Goal: Information Seeking & Learning: Understand process/instructions

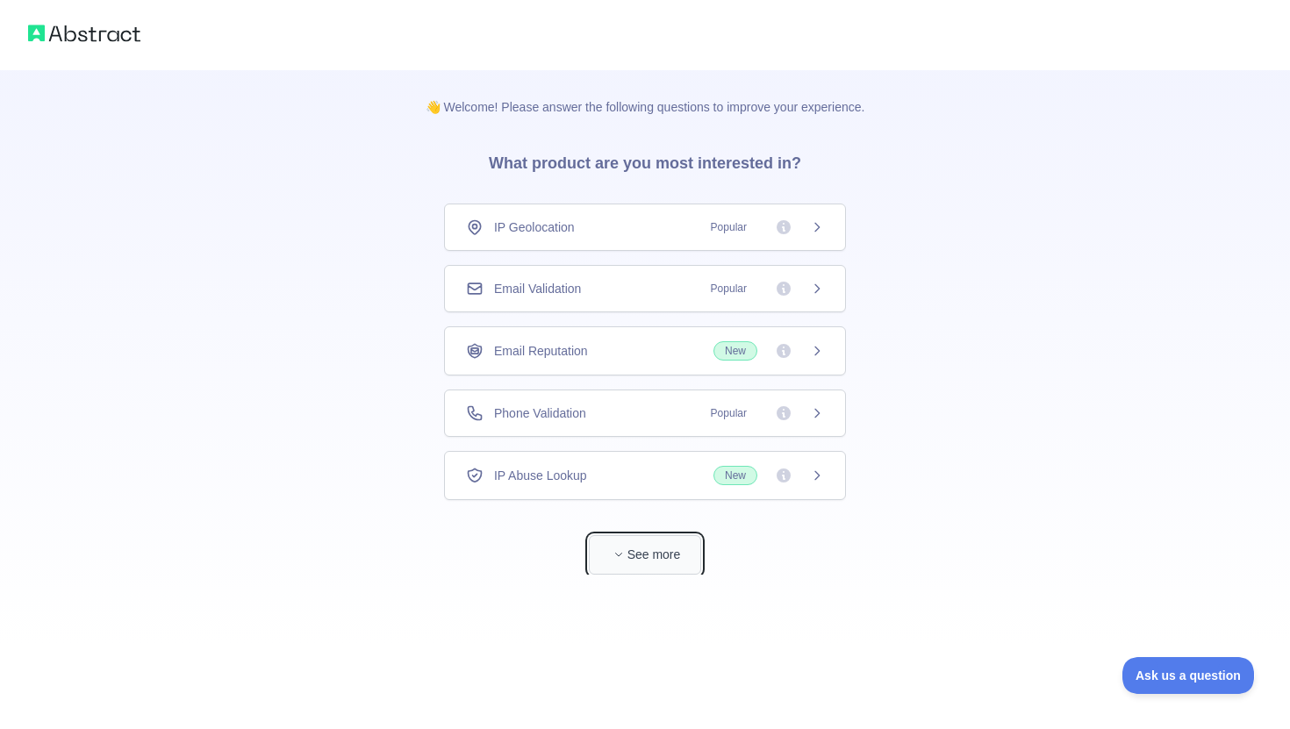
click at [688, 560] on button "See more" at bounding box center [645, 554] width 112 height 39
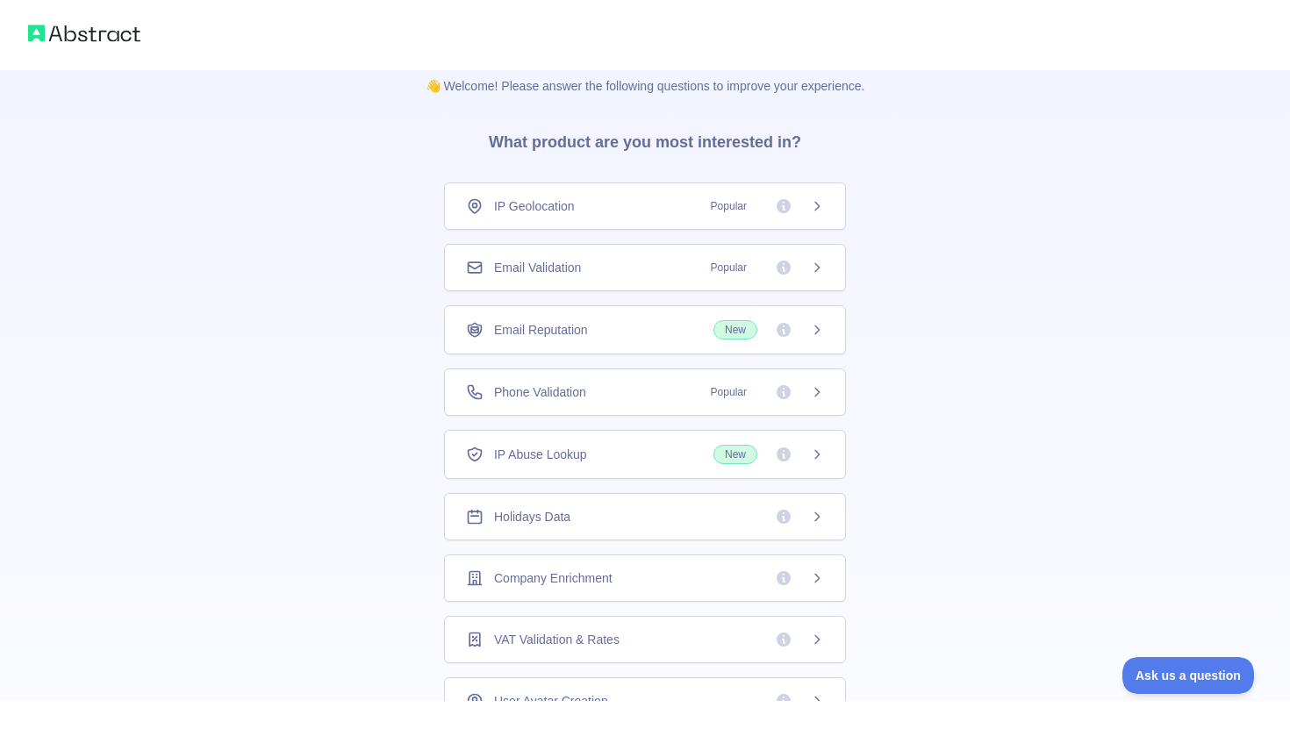
scroll to position [23, 0]
click at [598, 522] on div "Holidays Data" at bounding box center [645, 515] width 358 height 18
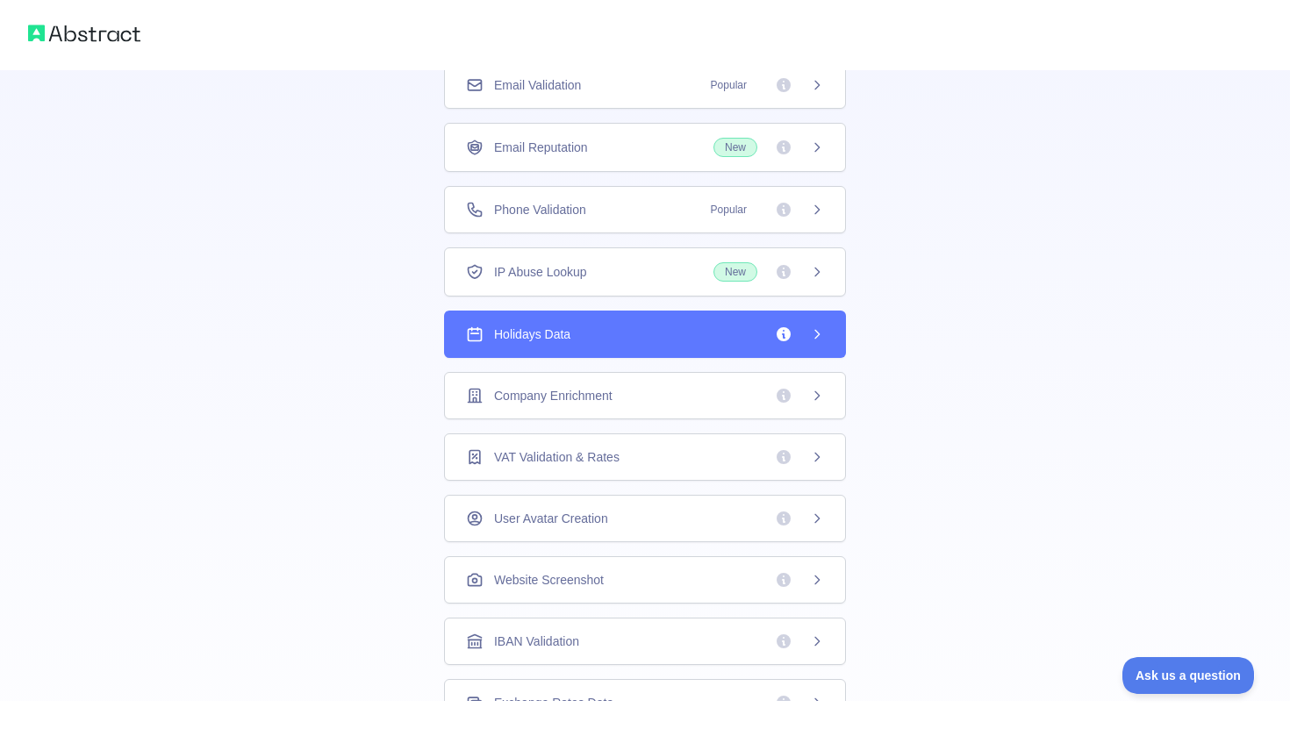
scroll to position [387, 0]
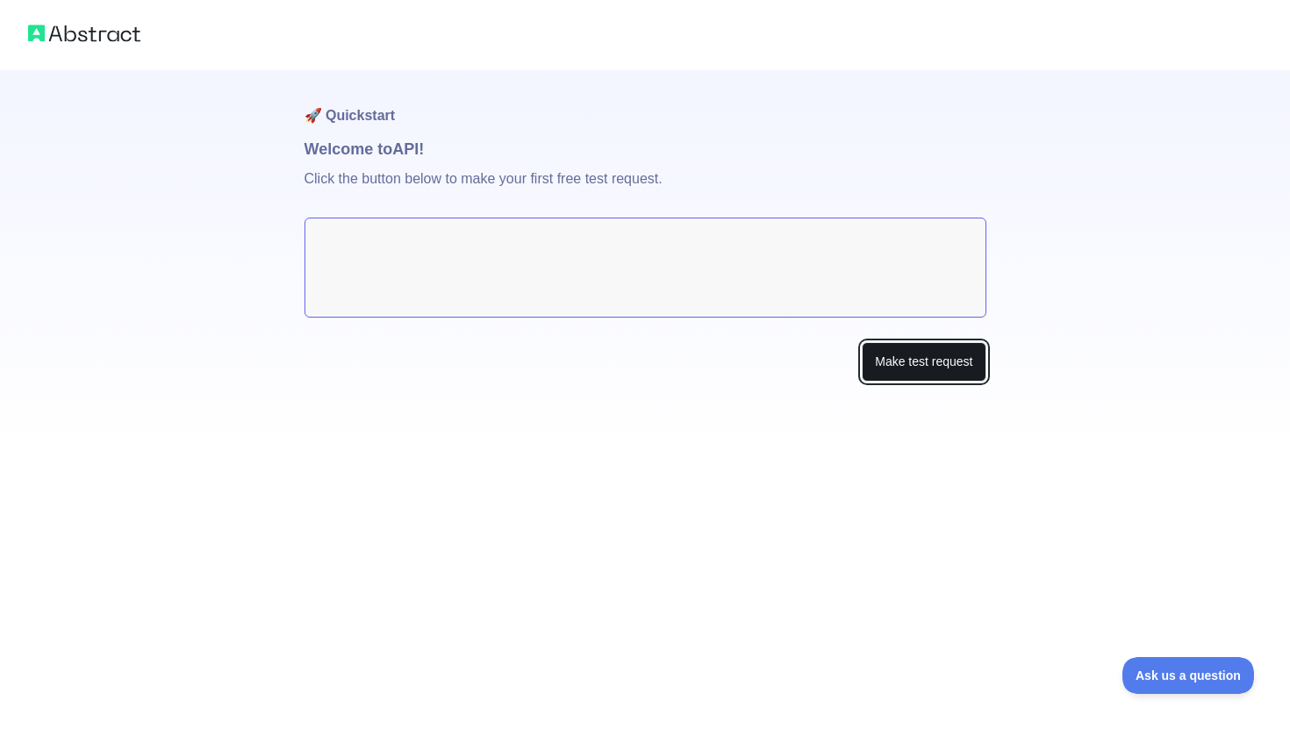
click at [918, 374] on button "Make test request" at bounding box center [924, 361] width 124 height 39
click at [929, 353] on button "Make test request" at bounding box center [924, 361] width 124 height 39
click at [914, 364] on button "Make test request" at bounding box center [924, 361] width 124 height 39
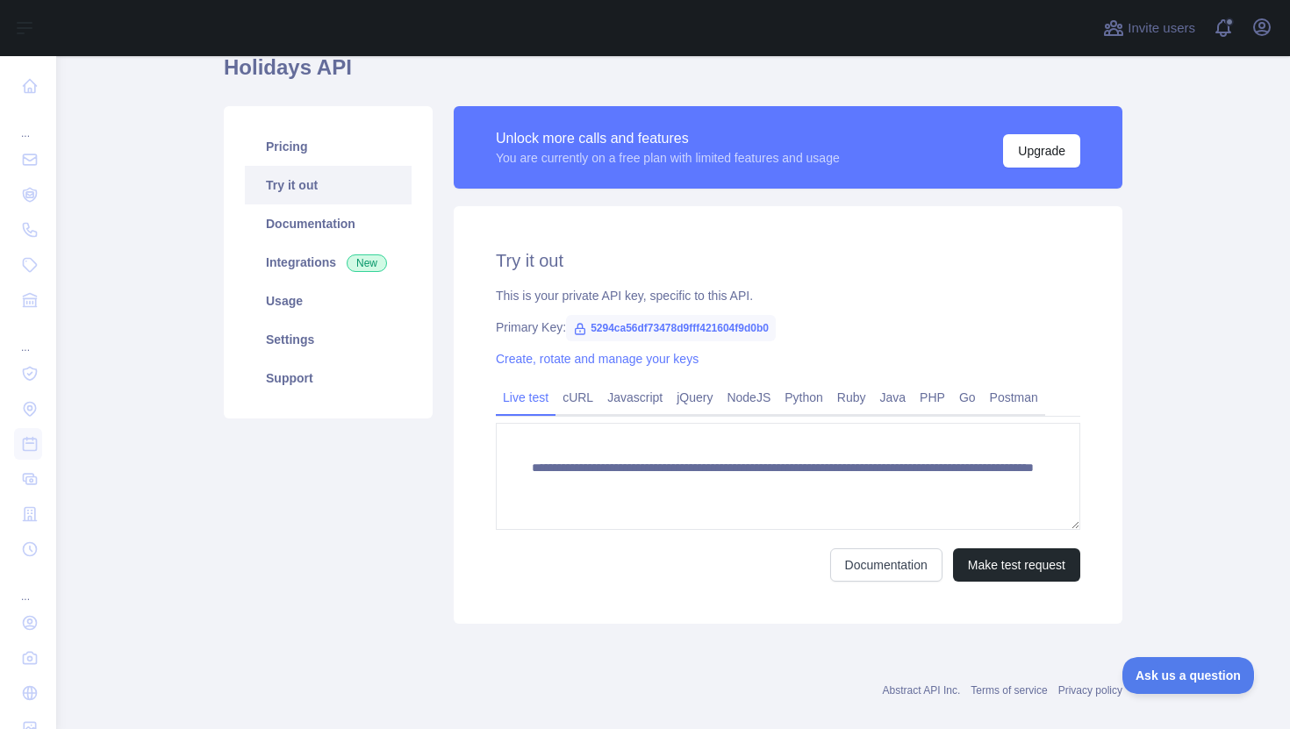
scroll to position [97, 0]
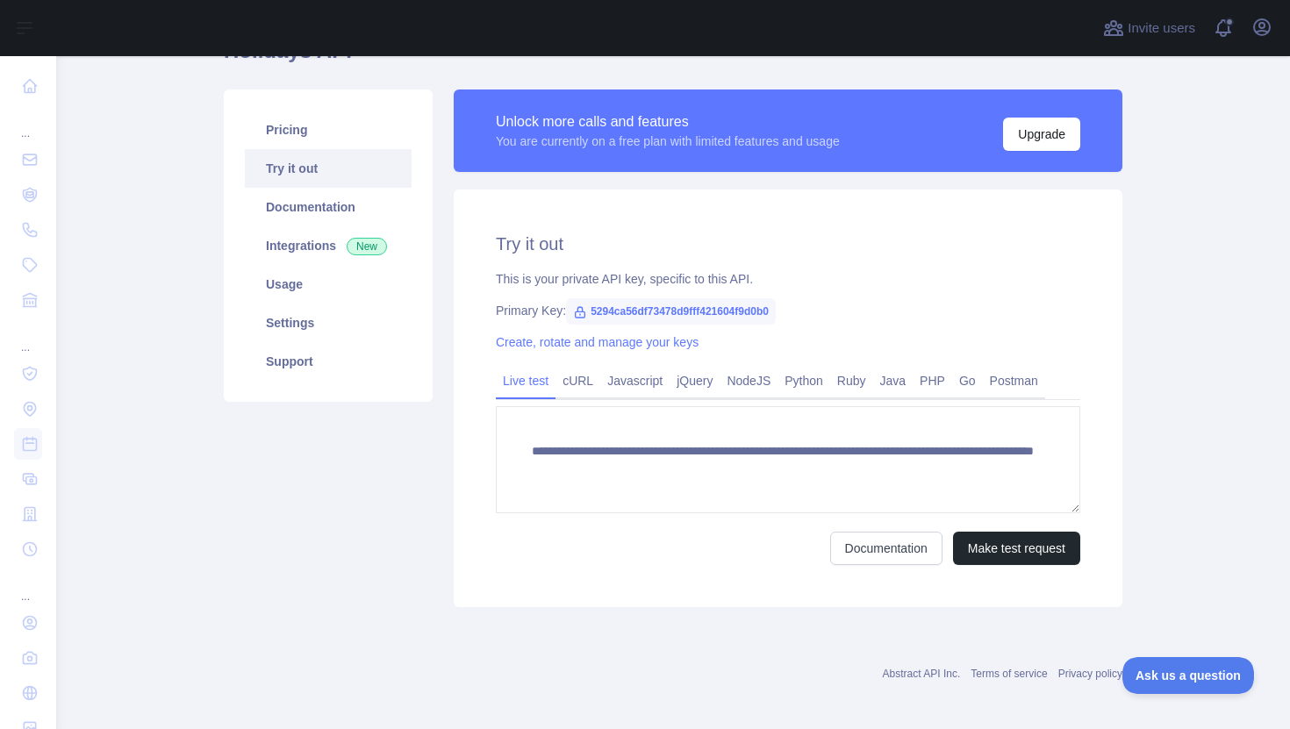
click at [592, 310] on span "5294ca56df73478d9fff421604f9d0b0" at bounding box center [671, 311] width 210 height 26
click at [623, 308] on span "5294ca56df73478d9fff421604f9d0b0" at bounding box center [671, 311] width 210 height 26
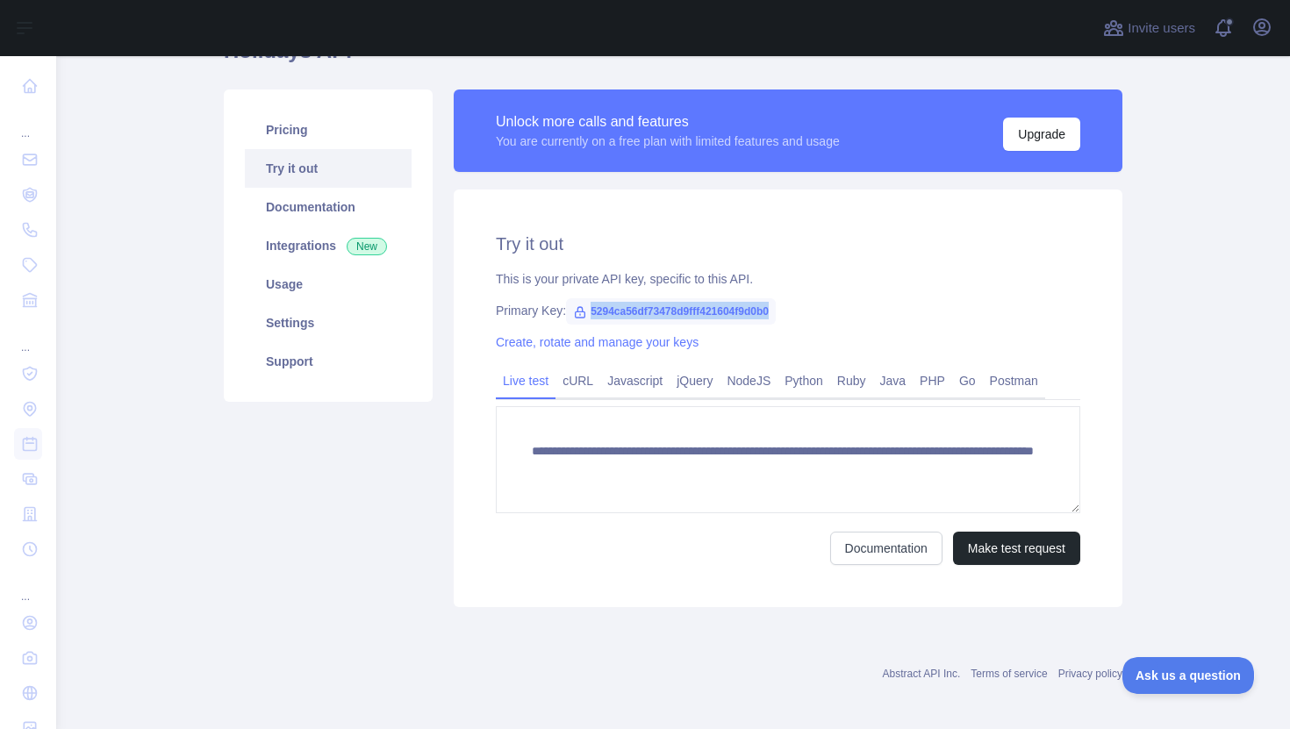
copy span "5294ca56df73478d9fff421604f9d0b0"
click at [1210, 299] on main "**********" at bounding box center [673, 392] width 1234 height 673
click at [664, 391] on link "Javascript" at bounding box center [634, 381] width 69 height 28
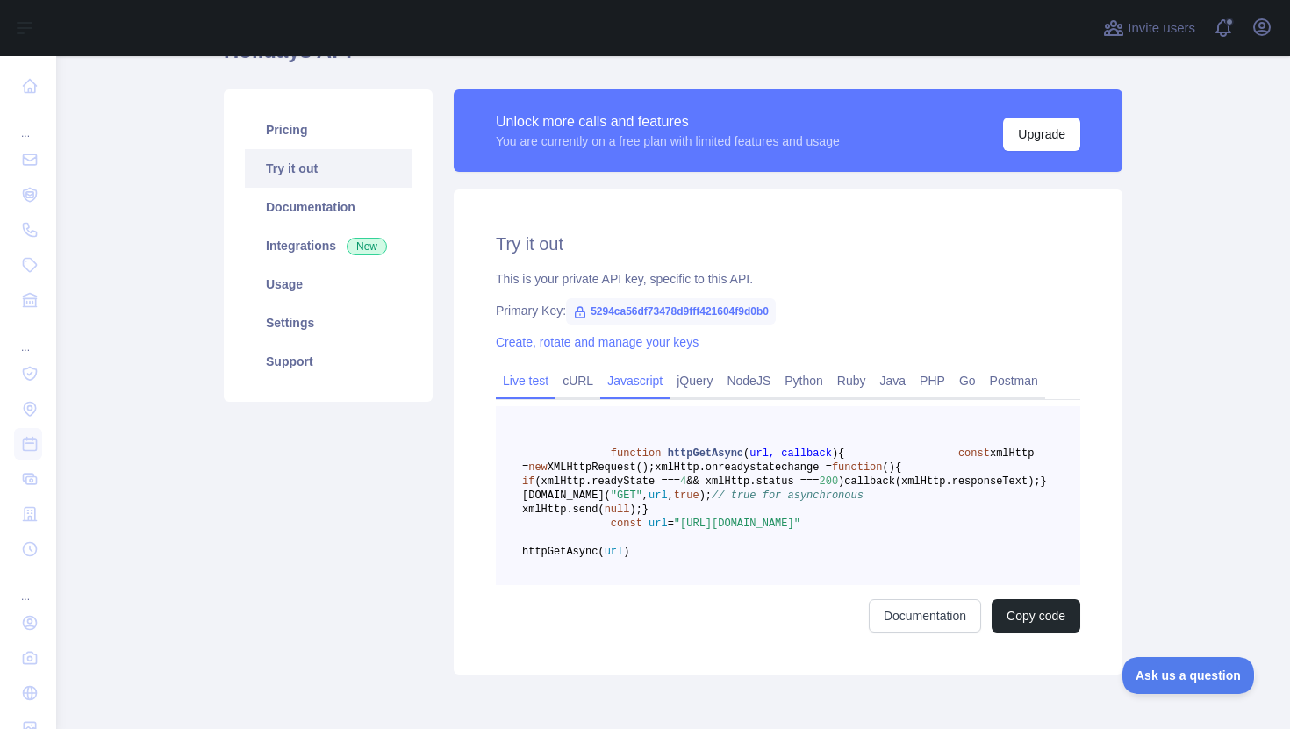
click at [523, 374] on link "Live test" at bounding box center [526, 381] width 60 height 28
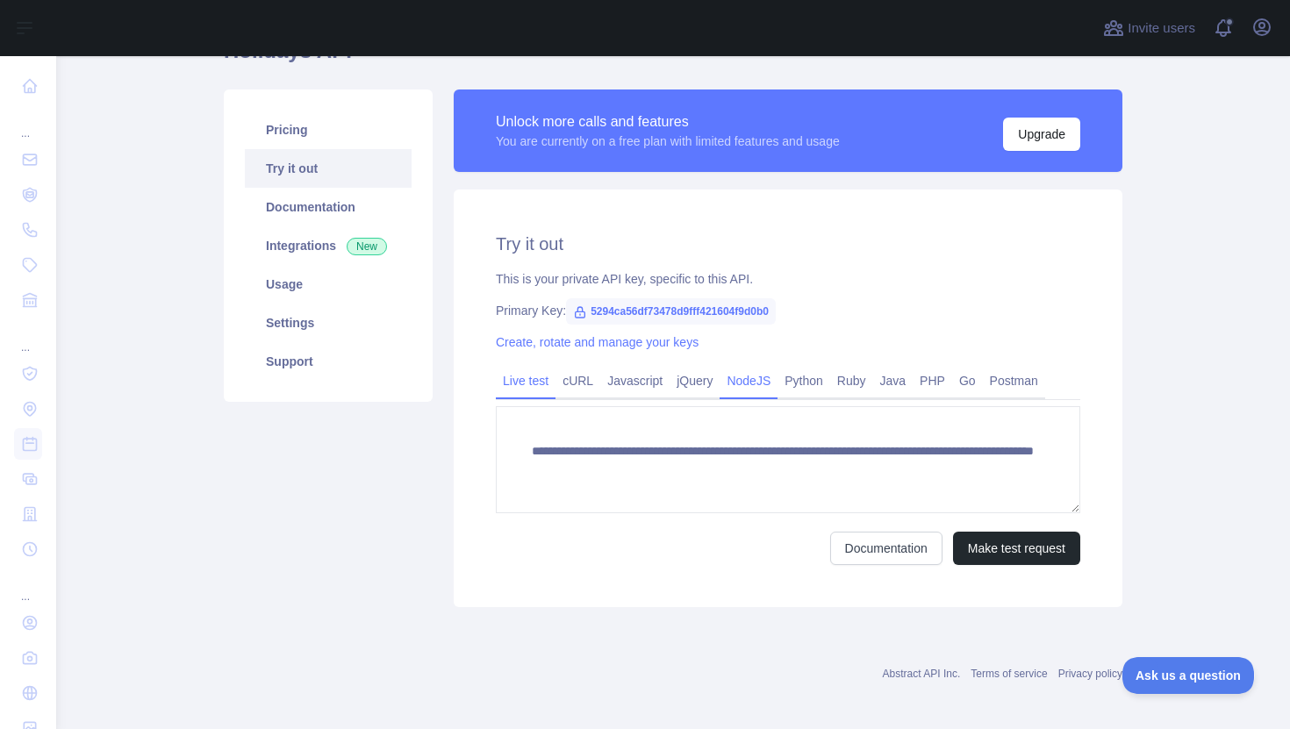
click at [731, 383] on link "NodeJS" at bounding box center [749, 381] width 58 height 28
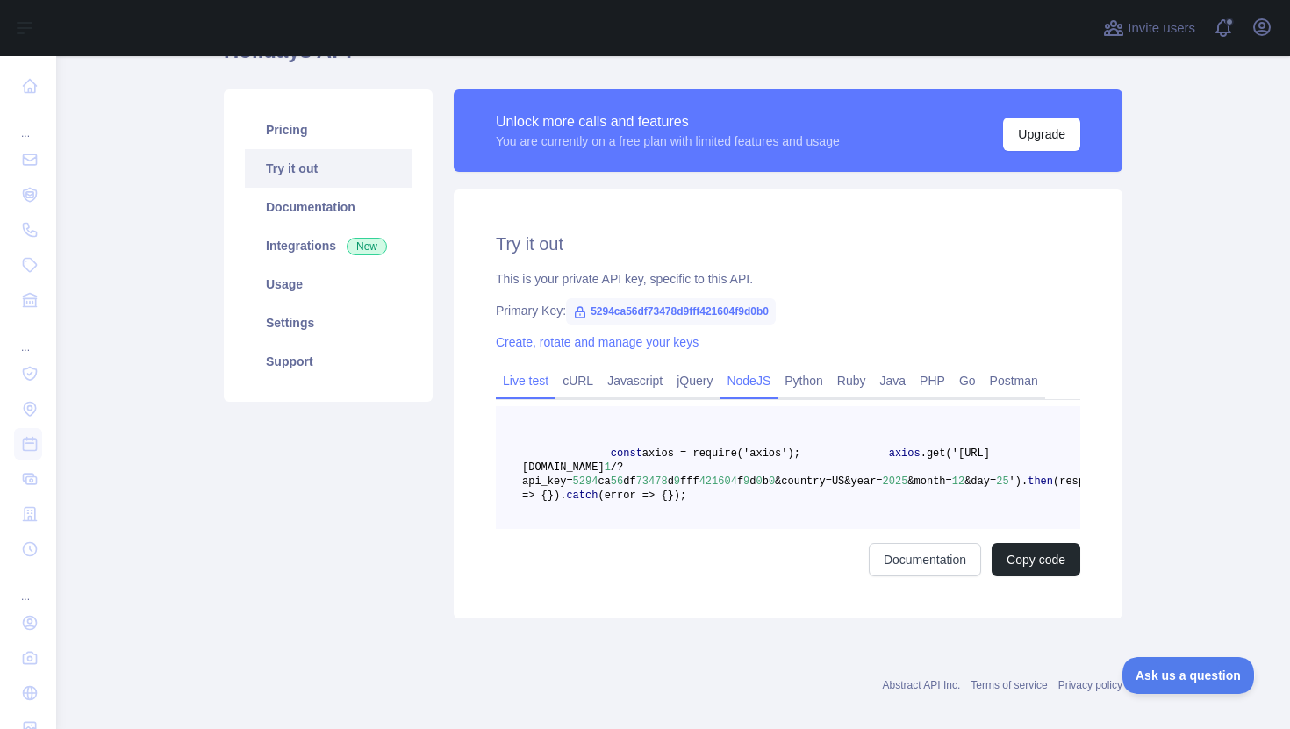
click at [501, 377] on link "Live test" at bounding box center [526, 381] width 60 height 28
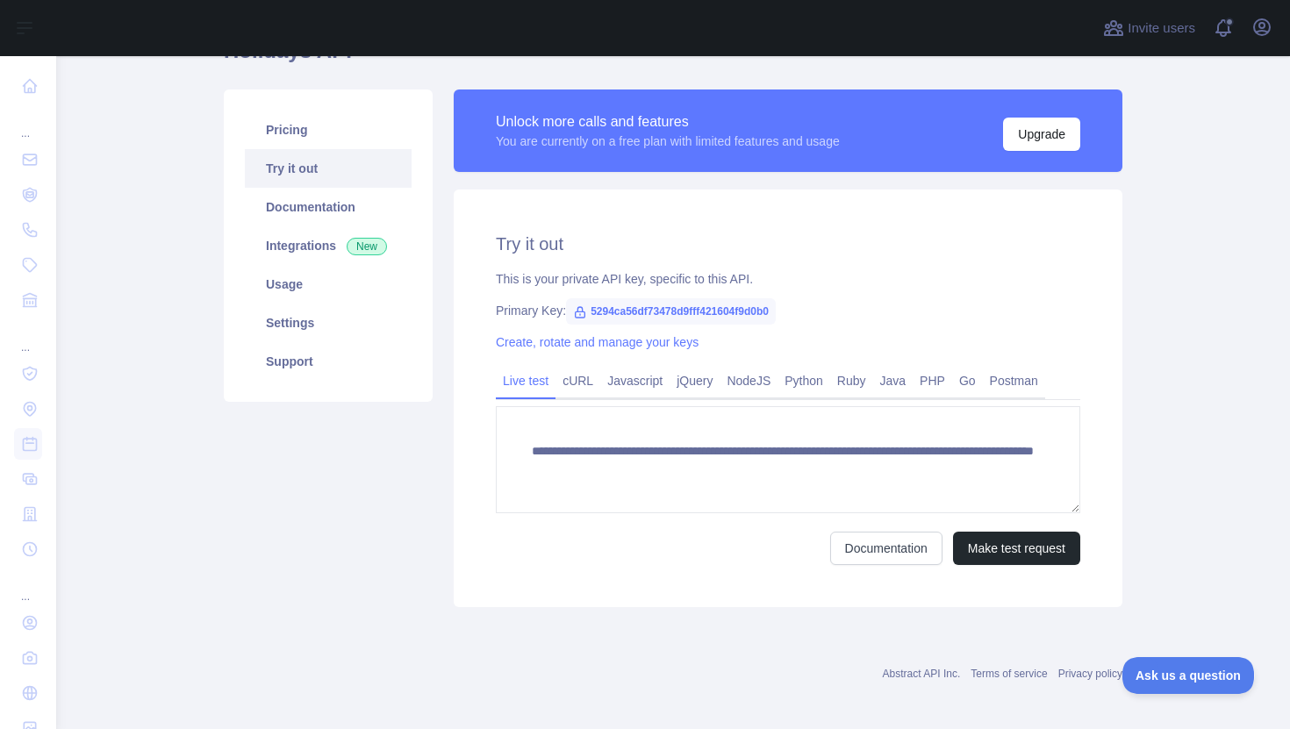
click at [610, 308] on span "5294ca56df73478d9fff421604f9d0b0" at bounding box center [671, 311] width 210 height 26
